Goal: Find specific page/section: Find specific page/section

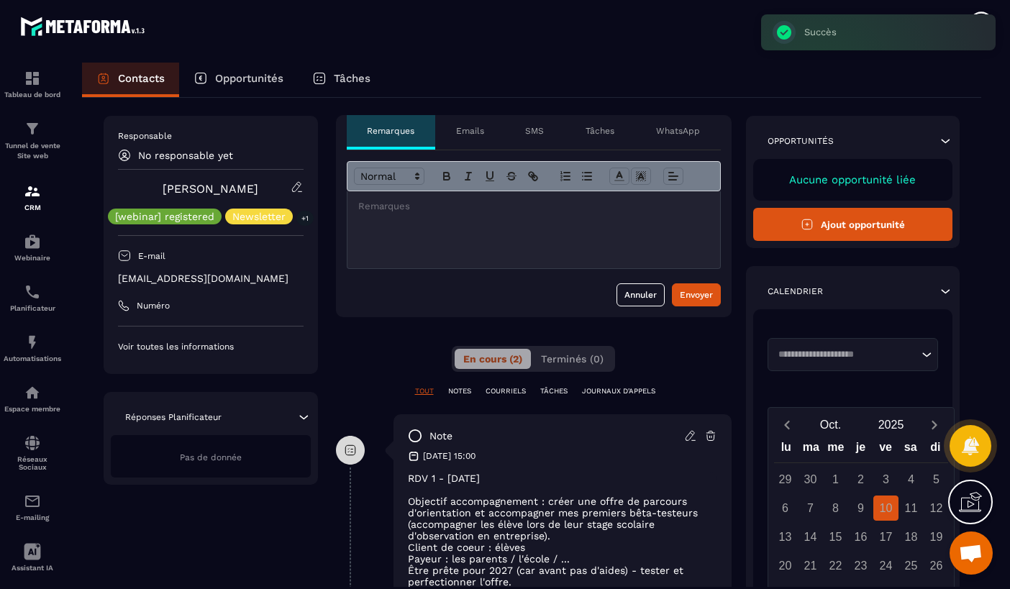
scroll to position [4360, 0]
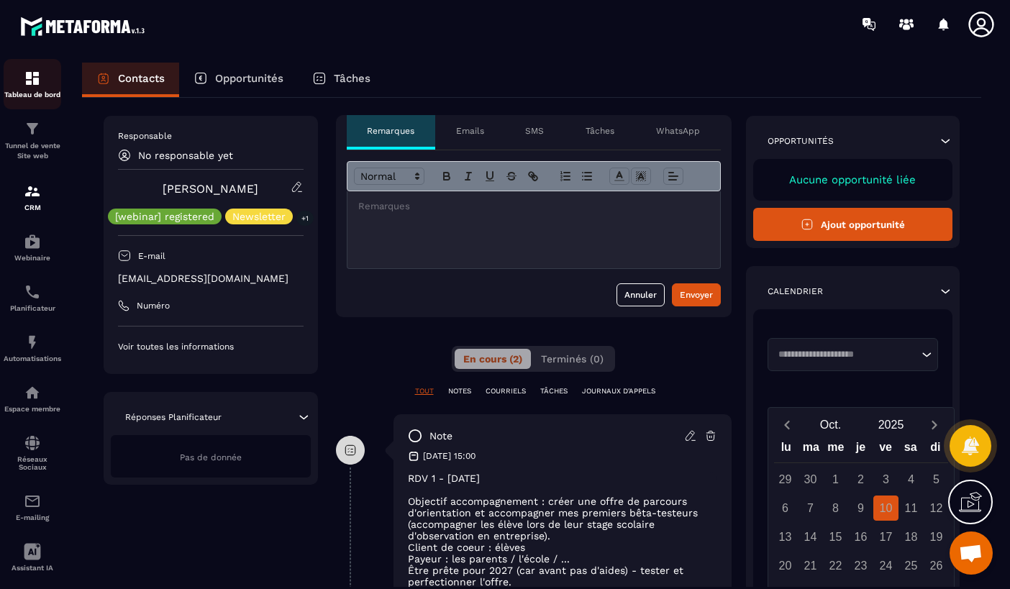
click at [43, 79] on div "Tableau de bord" at bounding box center [33, 84] width 58 height 29
click at [27, 77] on img at bounding box center [32, 78] width 17 height 17
click at [37, 77] on img at bounding box center [32, 78] width 17 height 17
click at [42, 144] on p "Tunnel de vente Site web" at bounding box center [33, 151] width 58 height 20
click at [39, 78] on img at bounding box center [32, 78] width 17 height 17
